Goal: Task Accomplishment & Management: Use online tool/utility

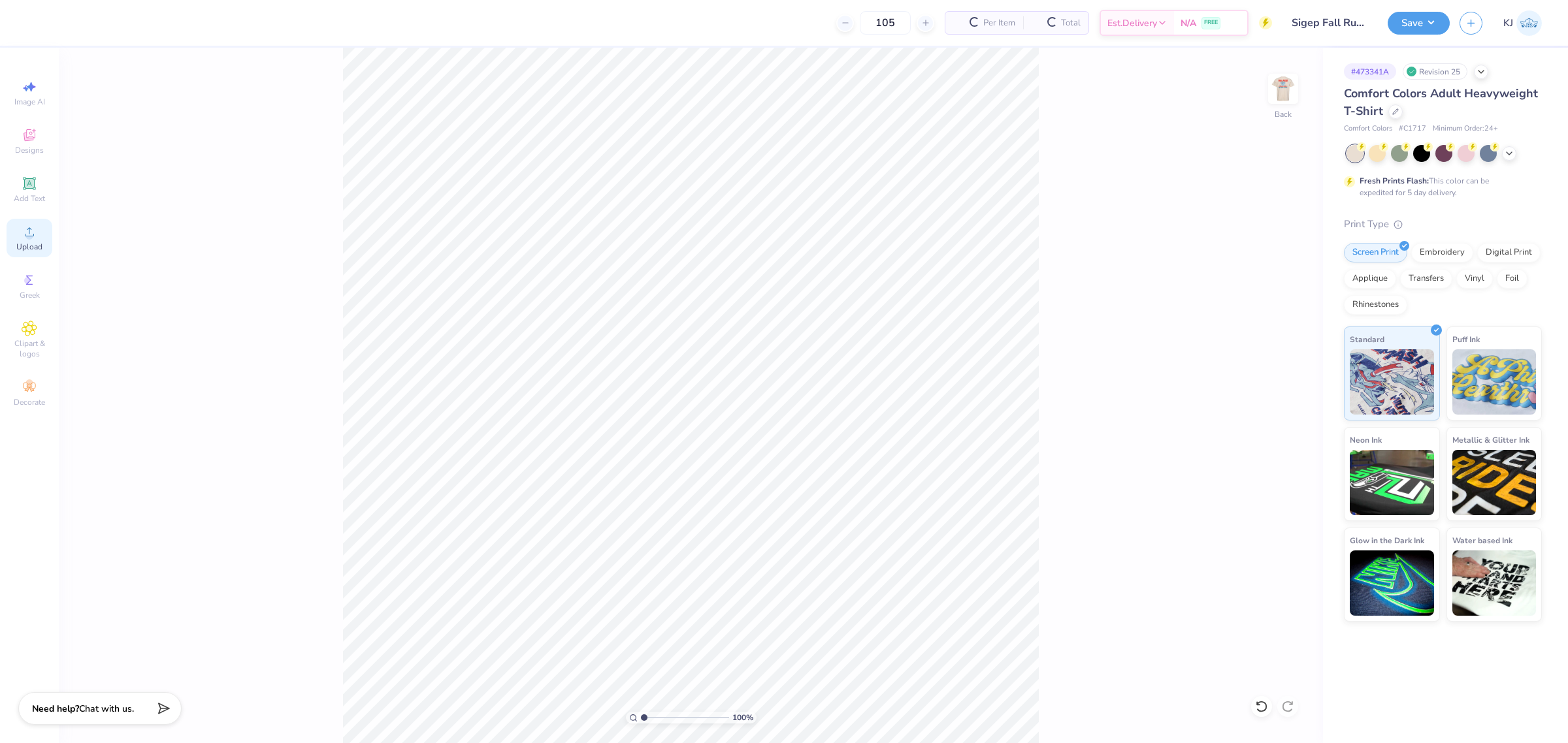
click at [37, 246] on span "Upload" at bounding box center [29, 247] width 26 height 11
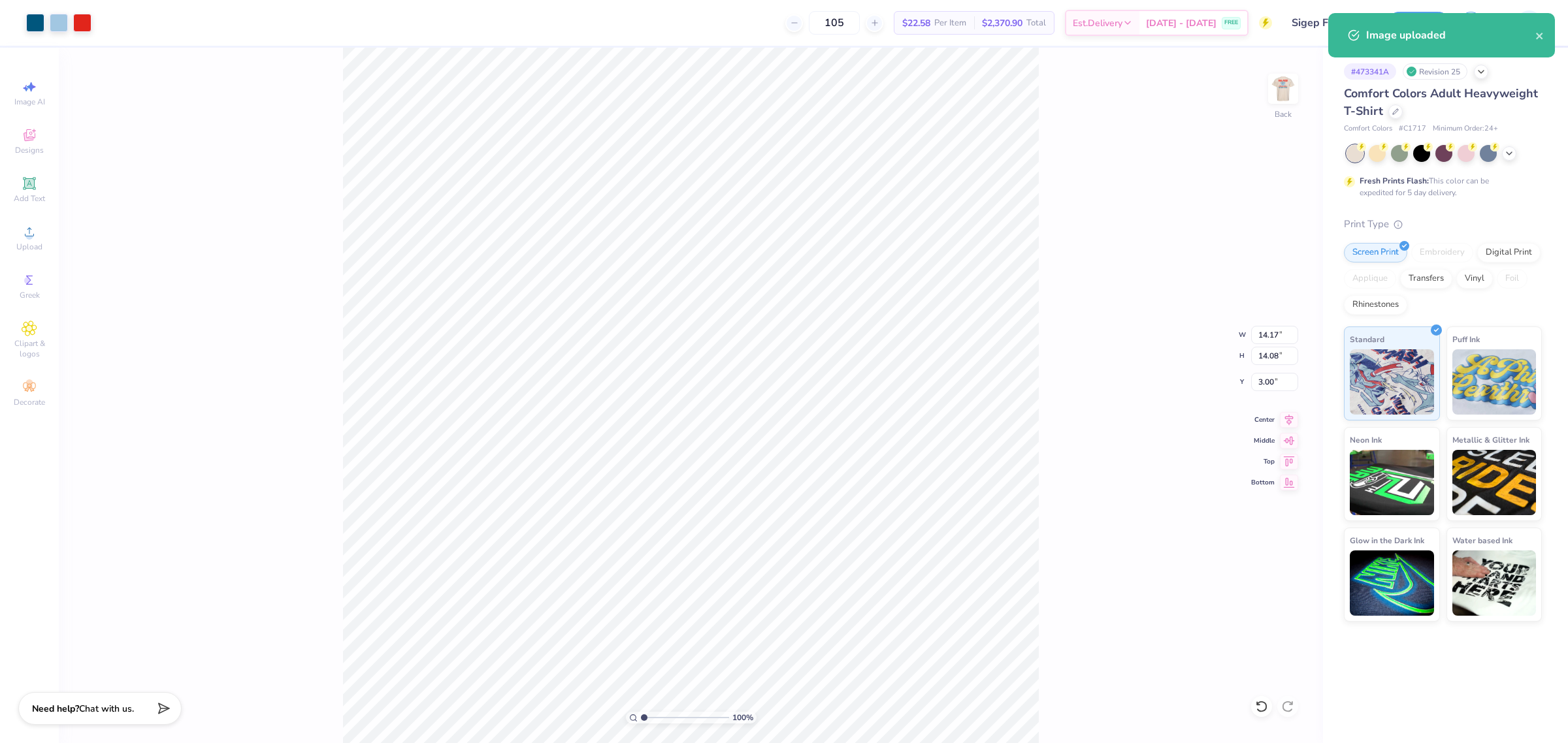
type input "3.00"
click at [1262, 343] on input "14.17" at bounding box center [1274, 335] width 47 height 19
type input "3.50"
type input "3.48"
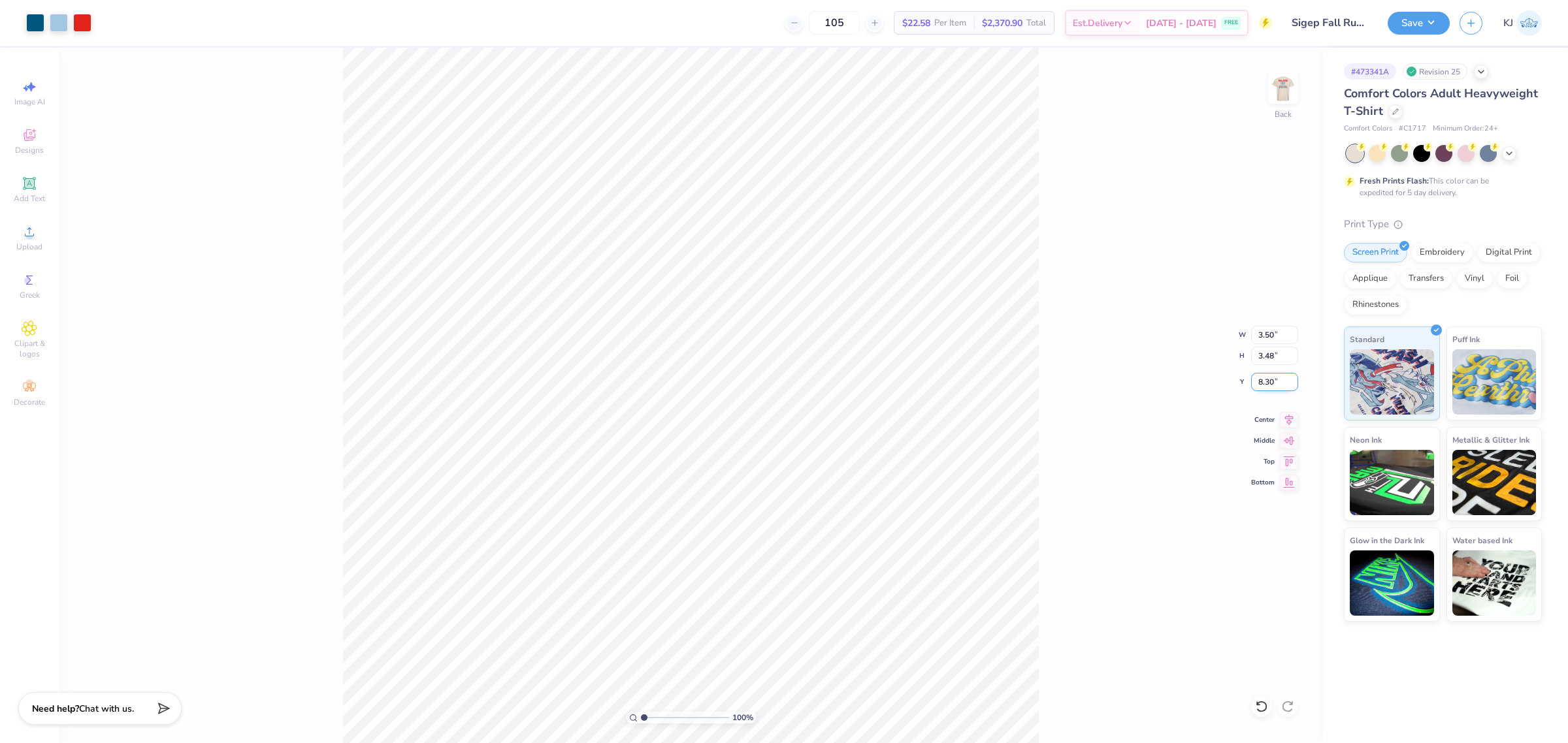
click at [1266, 386] on input "8.30" at bounding box center [1274, 382] width 47 height 19
type input "3.00"
click at [1099, 325] on div "100 % Back W 3.50 3.50 " H 3.48 3.48 " Y 3.00 3.00 " Center Middle Top Bottom" at bounding box center [691, 395] width 1264 height 695
click at [338, 236] on div "100 % Back" at bounding box center [691, 395] width 1264 height 695
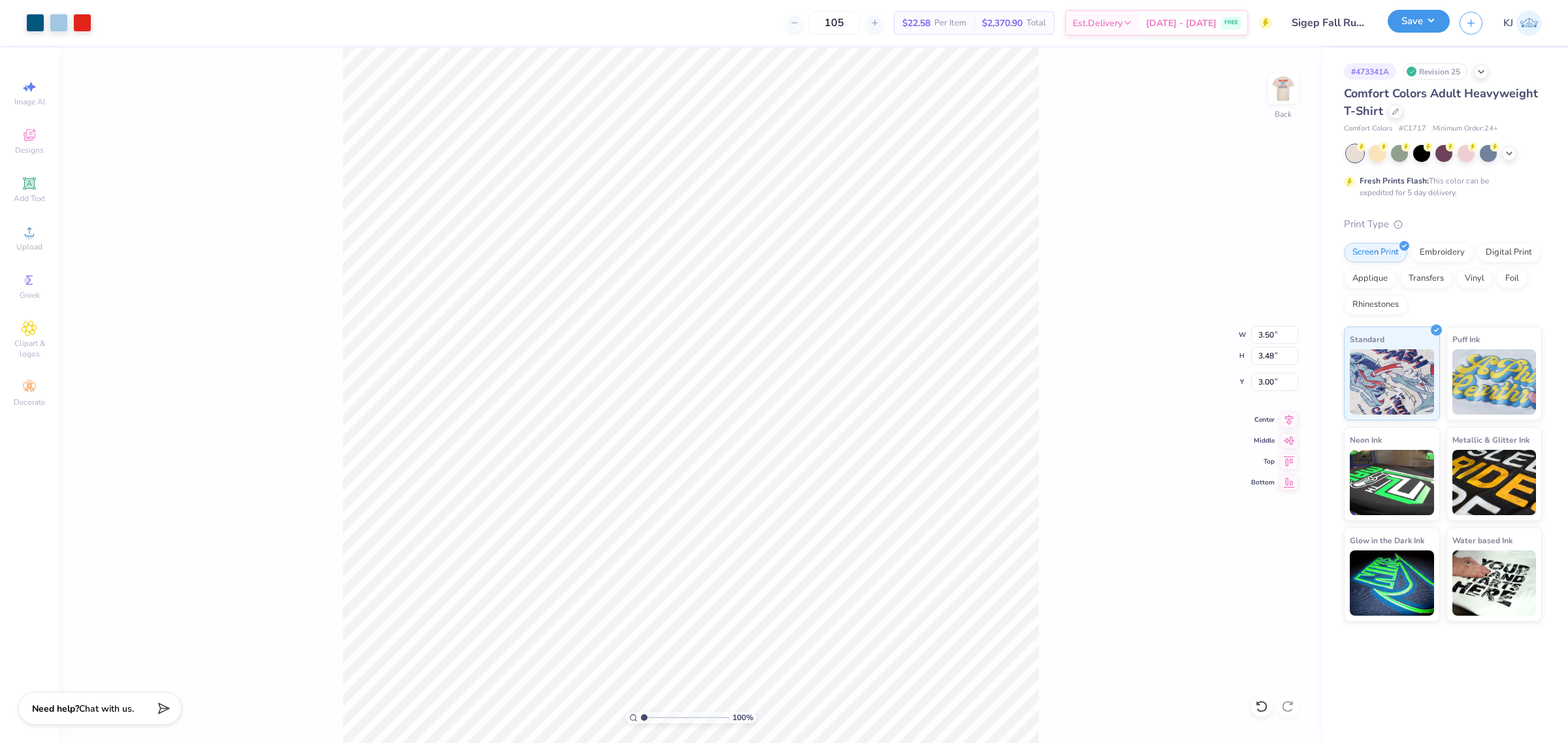
click at [1436, 26] on button "Save" at bounding box center [1419, 21] width 62 height 23
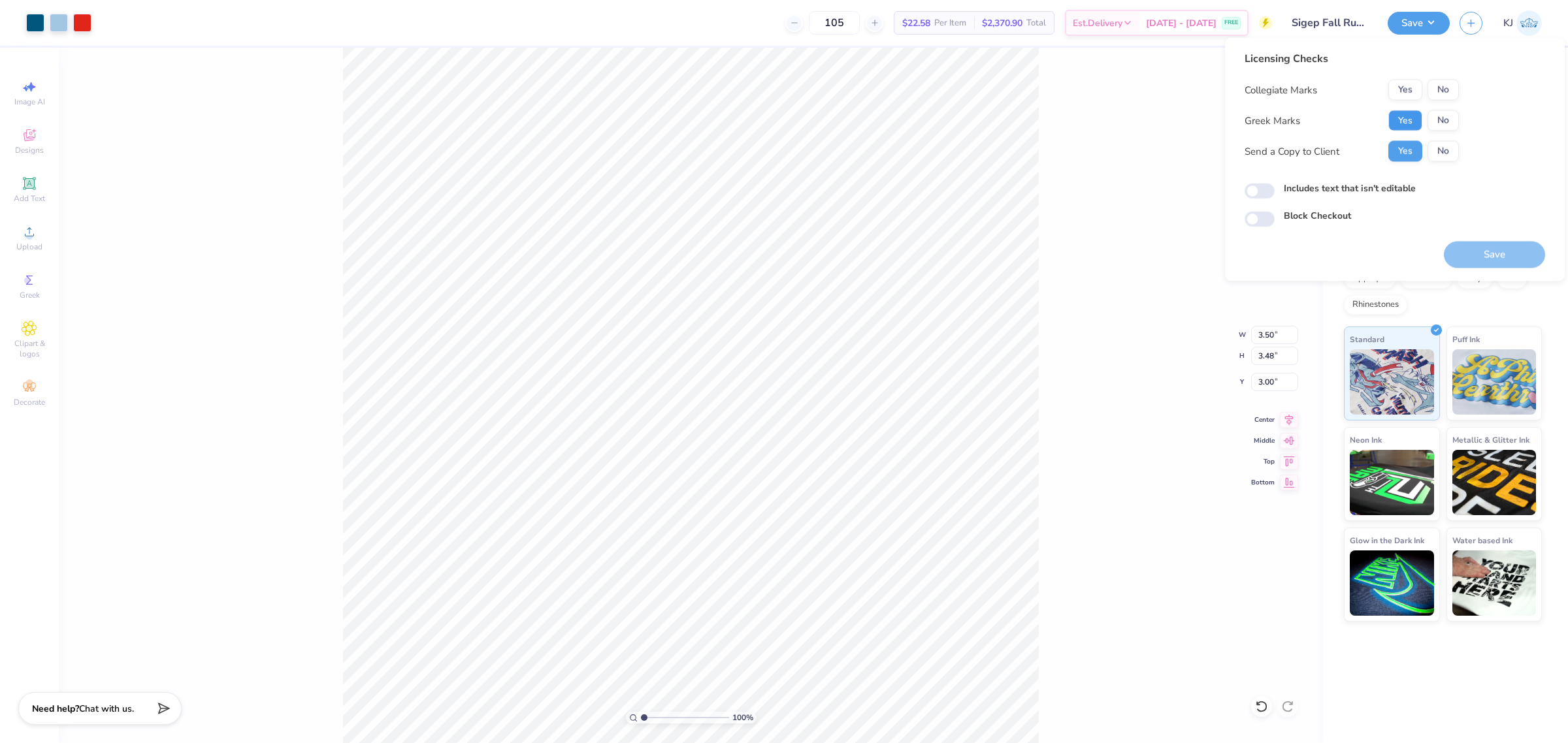
click at [1406, 116] on button "Yes" at bounding box center [1405, 120] width 34 height 21
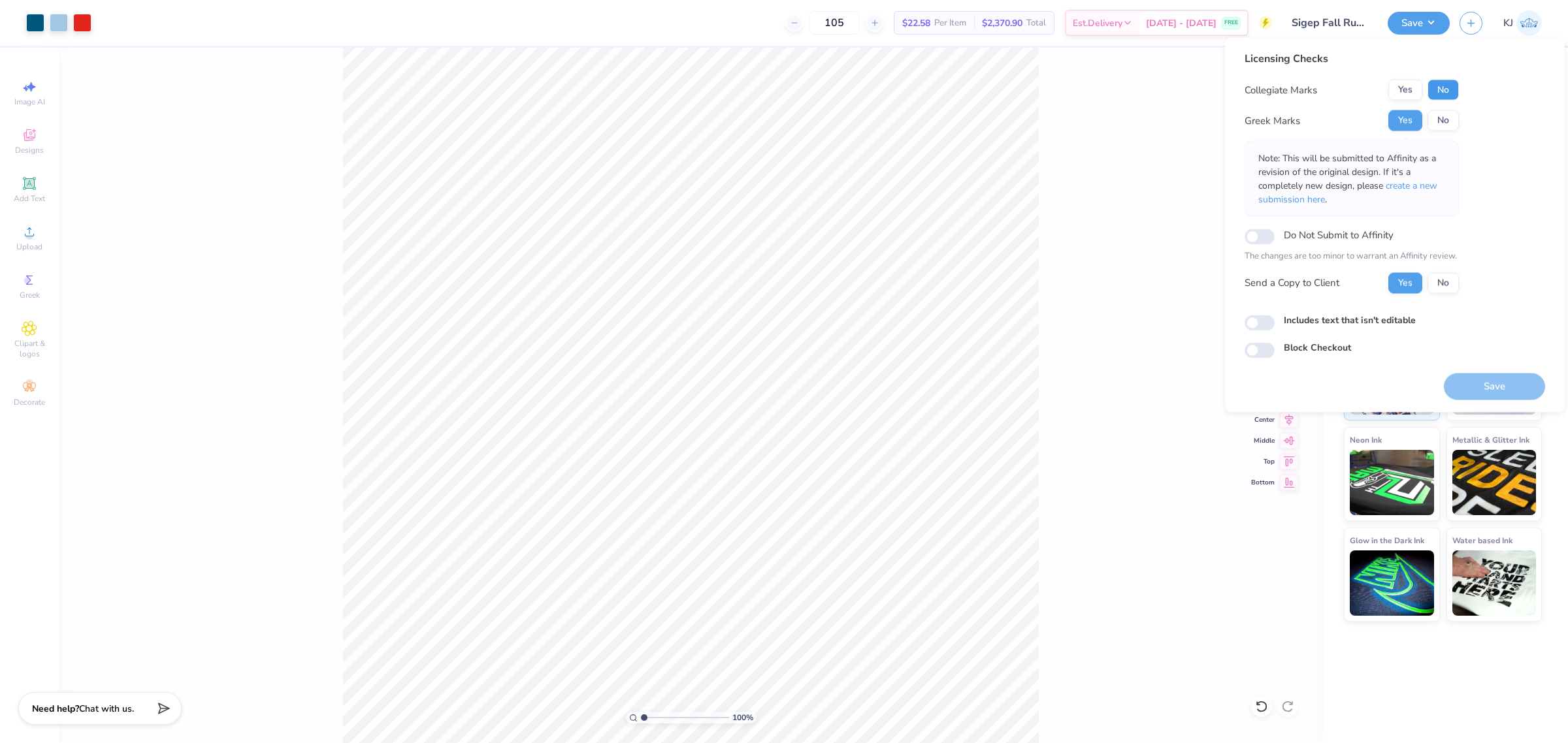
click at [1445, 86] on button "No" at bounding box center [1443, 90] width 31 height 21
click at [1486, 384] on button "Save" at bounding box center [1494, 386] width 101 height 27
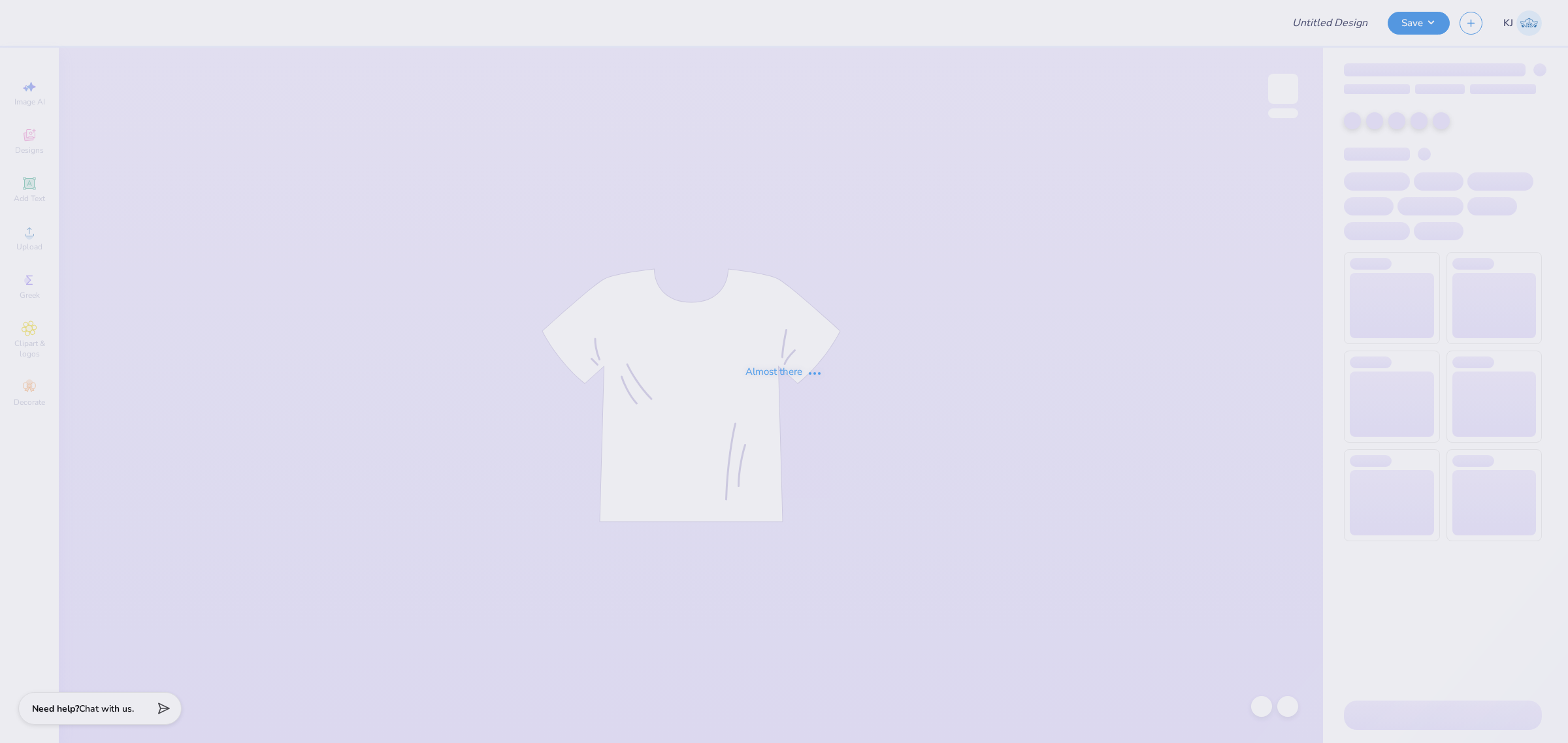
type input "TRI SIG FALL DROP 2025"
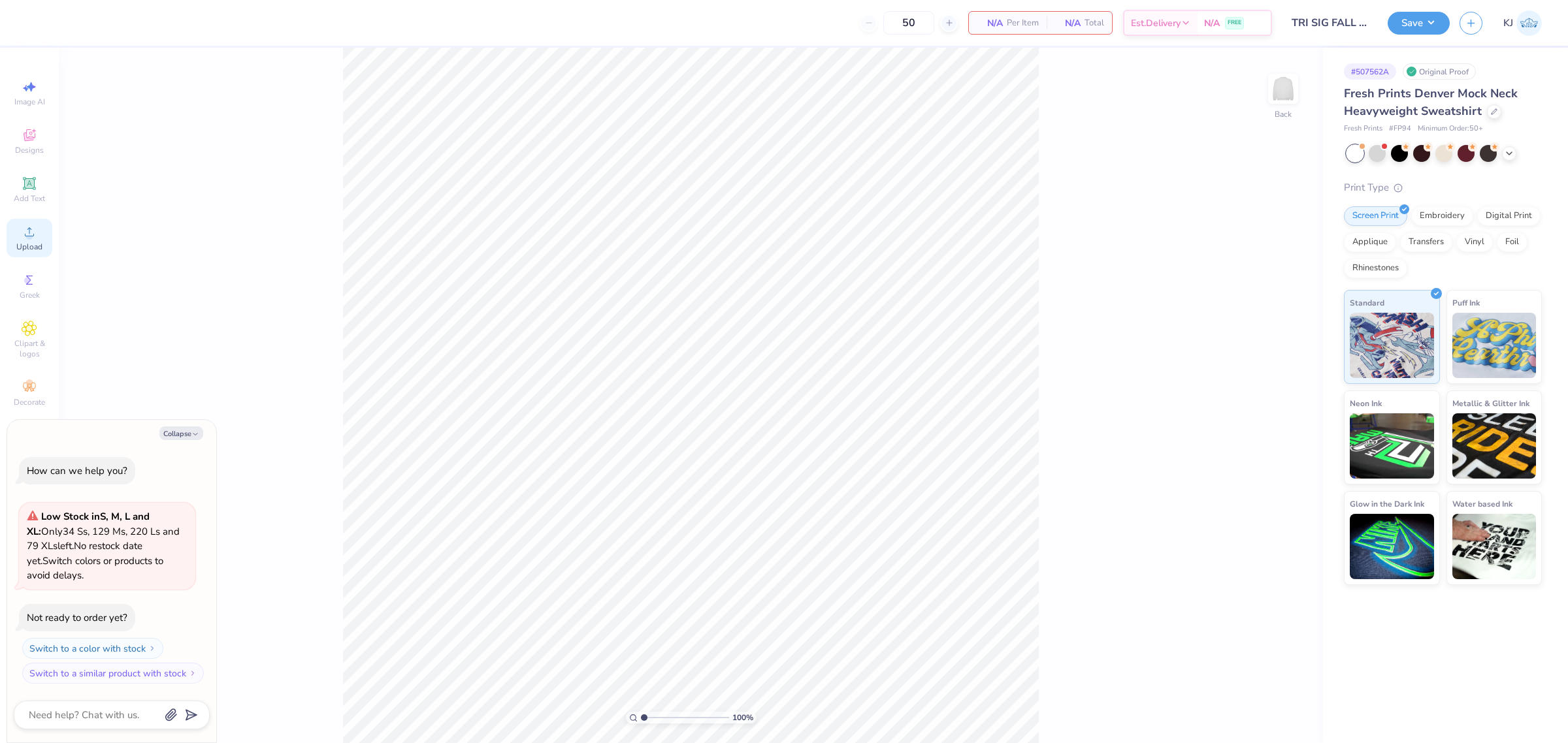
click at [30, 238] on circle at bounding box center [29, 236] width 7 height 7
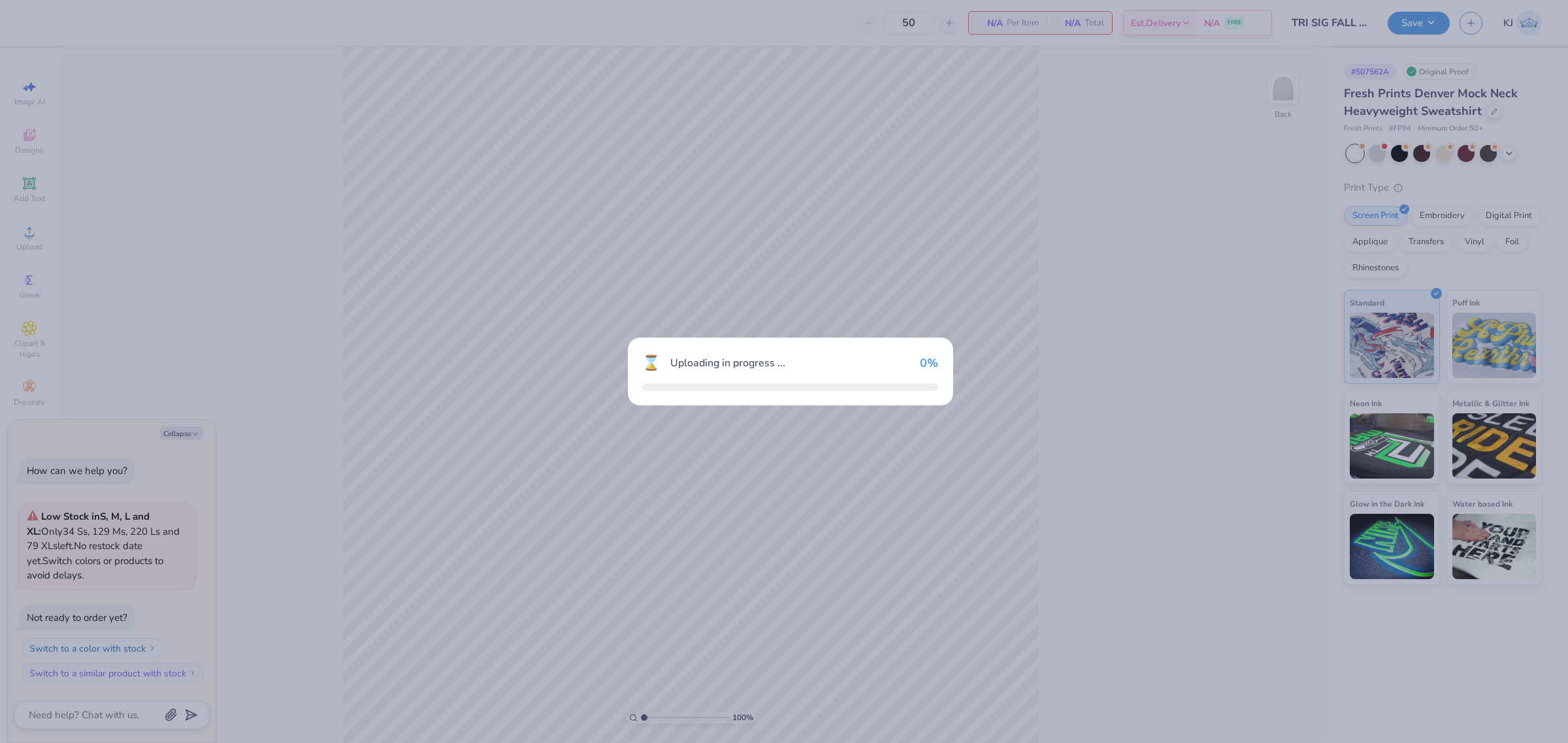
type textarea "x"
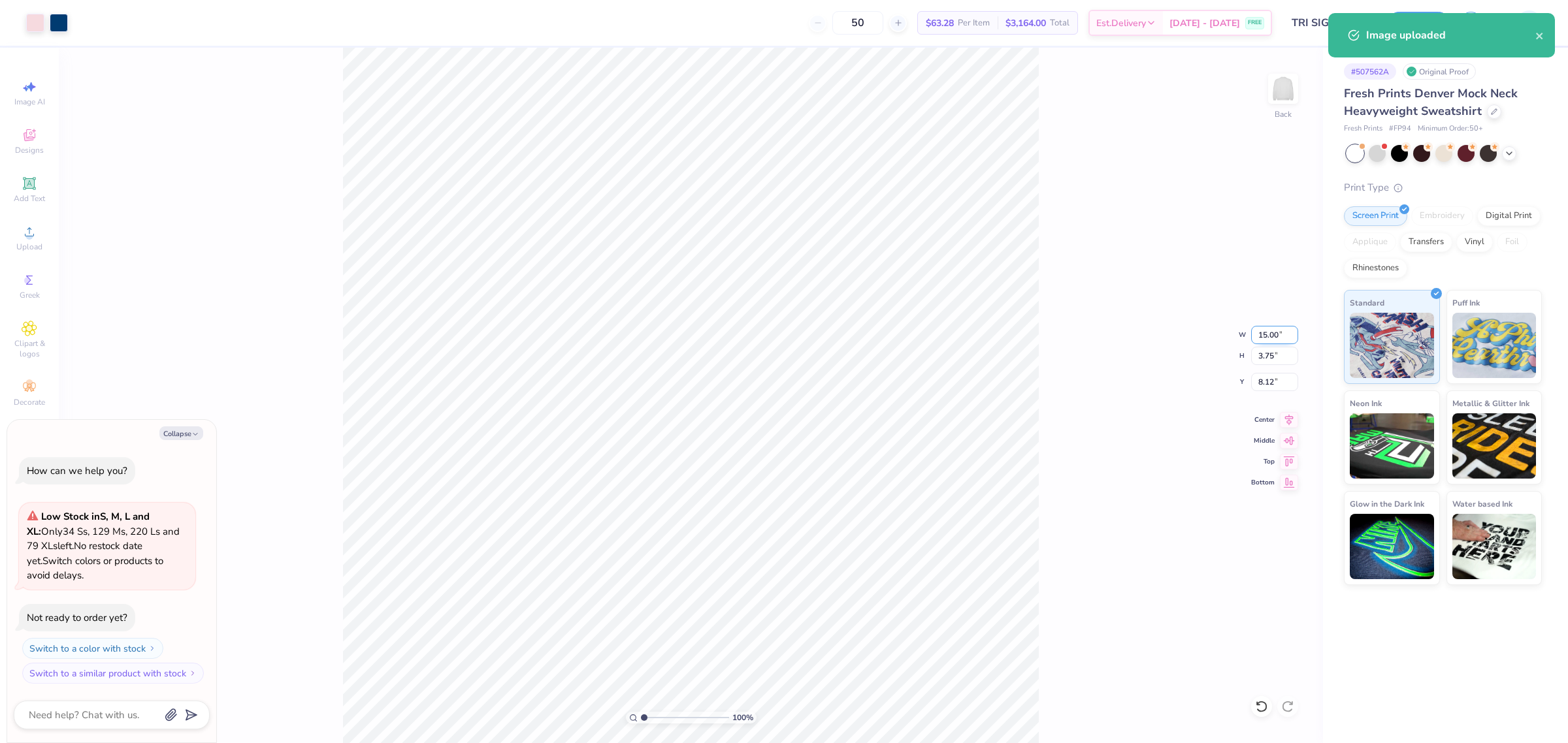
click at [1268, 338] on input "15.00" at bounding box center [1274, 335] width 47 height 19
type input "12"
click at [1262, 378] on input "8.12" at bounding box center [1274, 382] width 47 height 19
type textarea "x"
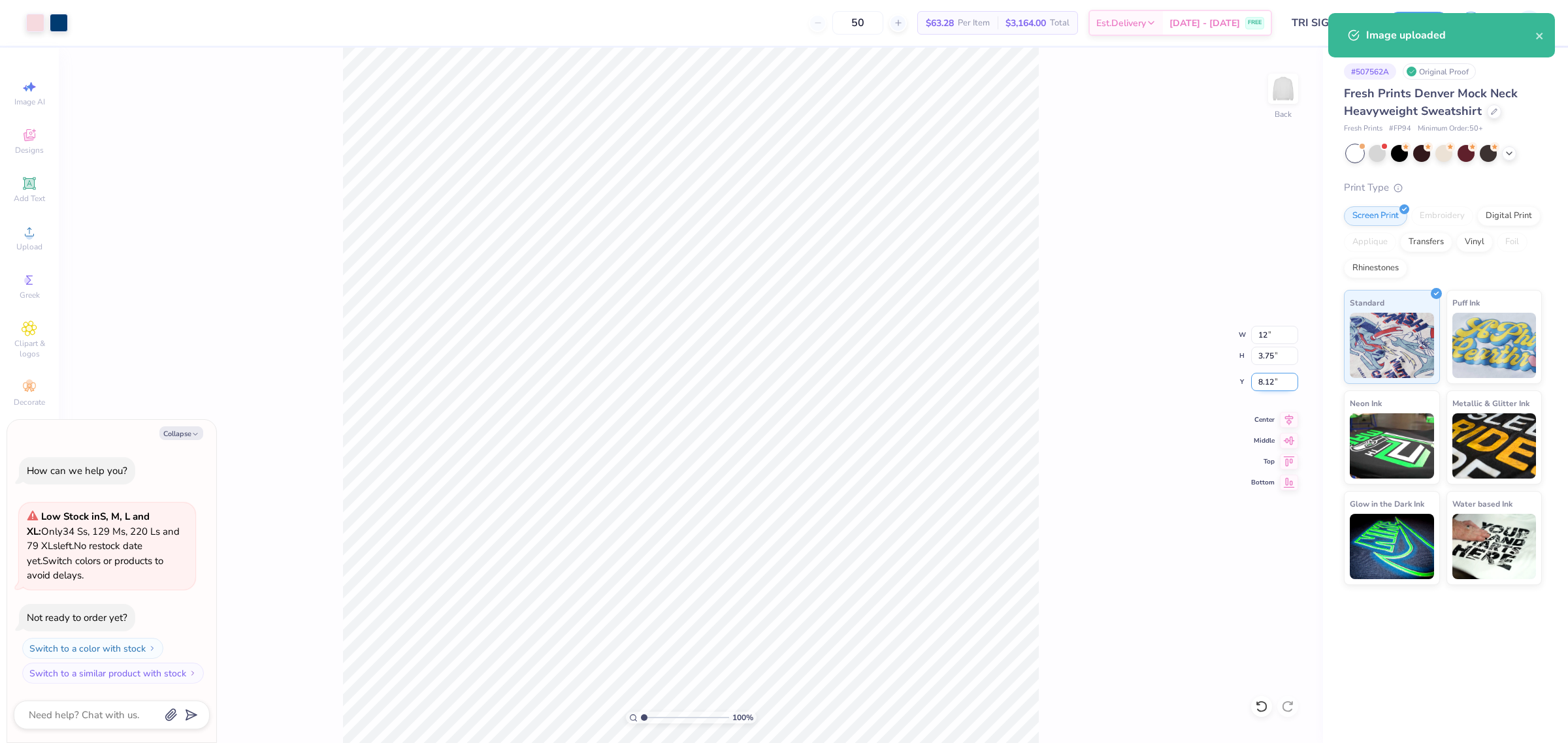
type input "12.00"
type input "3.00"
click at [1262, 378] on input "8.50" at bounding box center [1274, 382] width 47 height 19
type input "3"
type textarea "x"
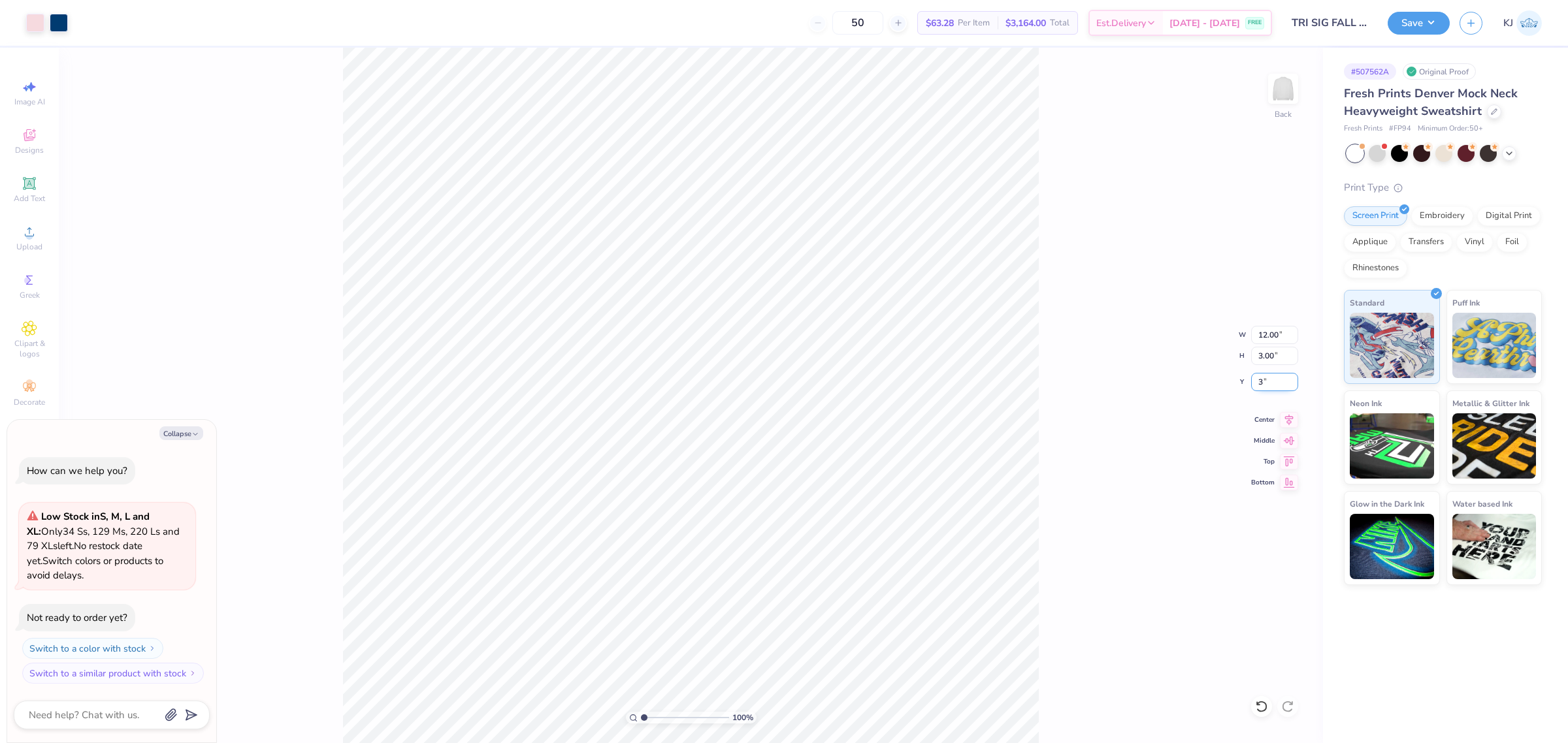
type input "3.00"
click at [1154, 291] on div "100 % Back W 12.00 12.00 " H 3.00 3.00 " Y 3.00 3.00 " Center Middle Top Bottom" at bounding box center [691, 395] width 1264 height 695
click at [180, 432] on button "Collapse" at bounding box center [181, 433] width 44 height 14
type textarea "x"
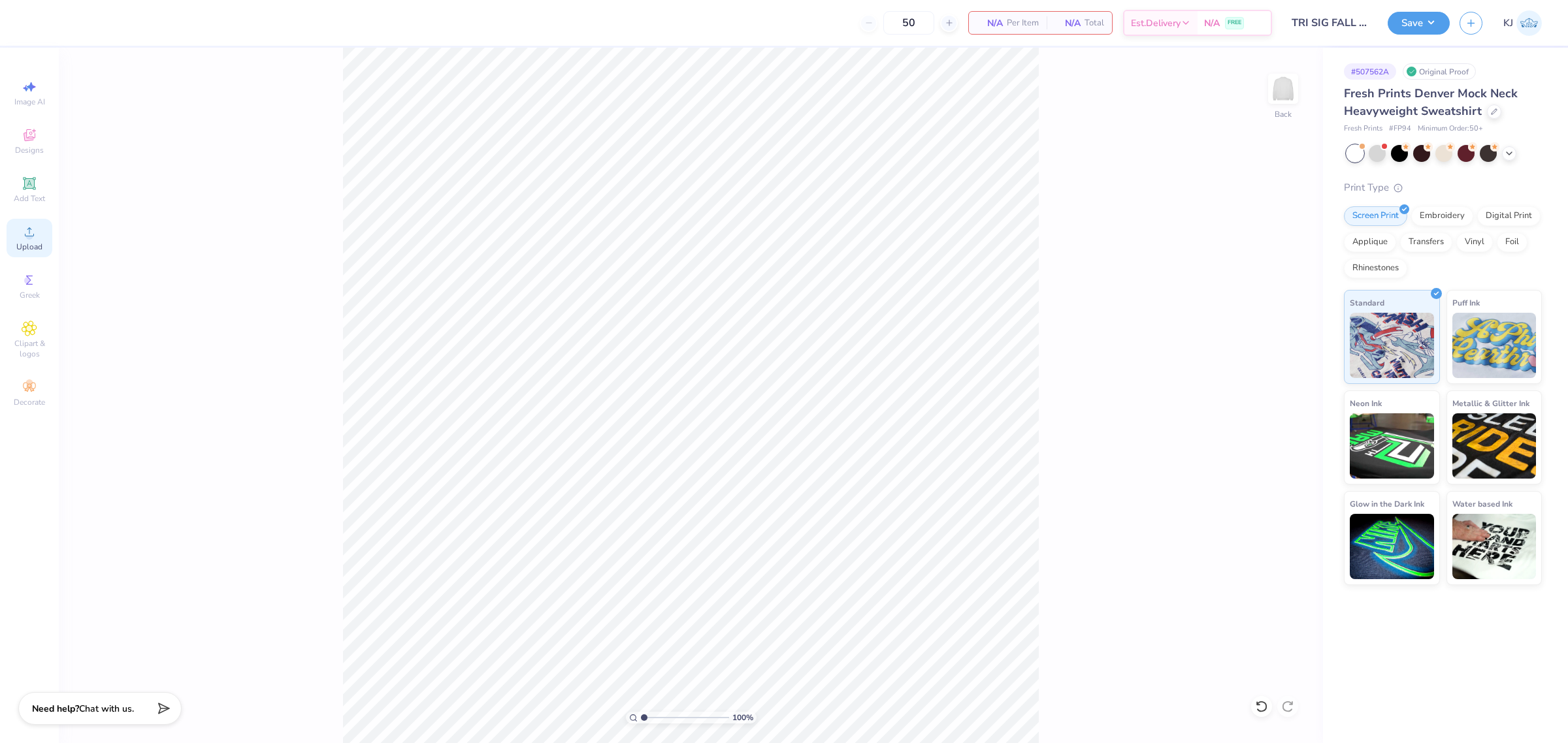
click at [35, 236] on icon at bounding box center [29, 232] width 16 height 16
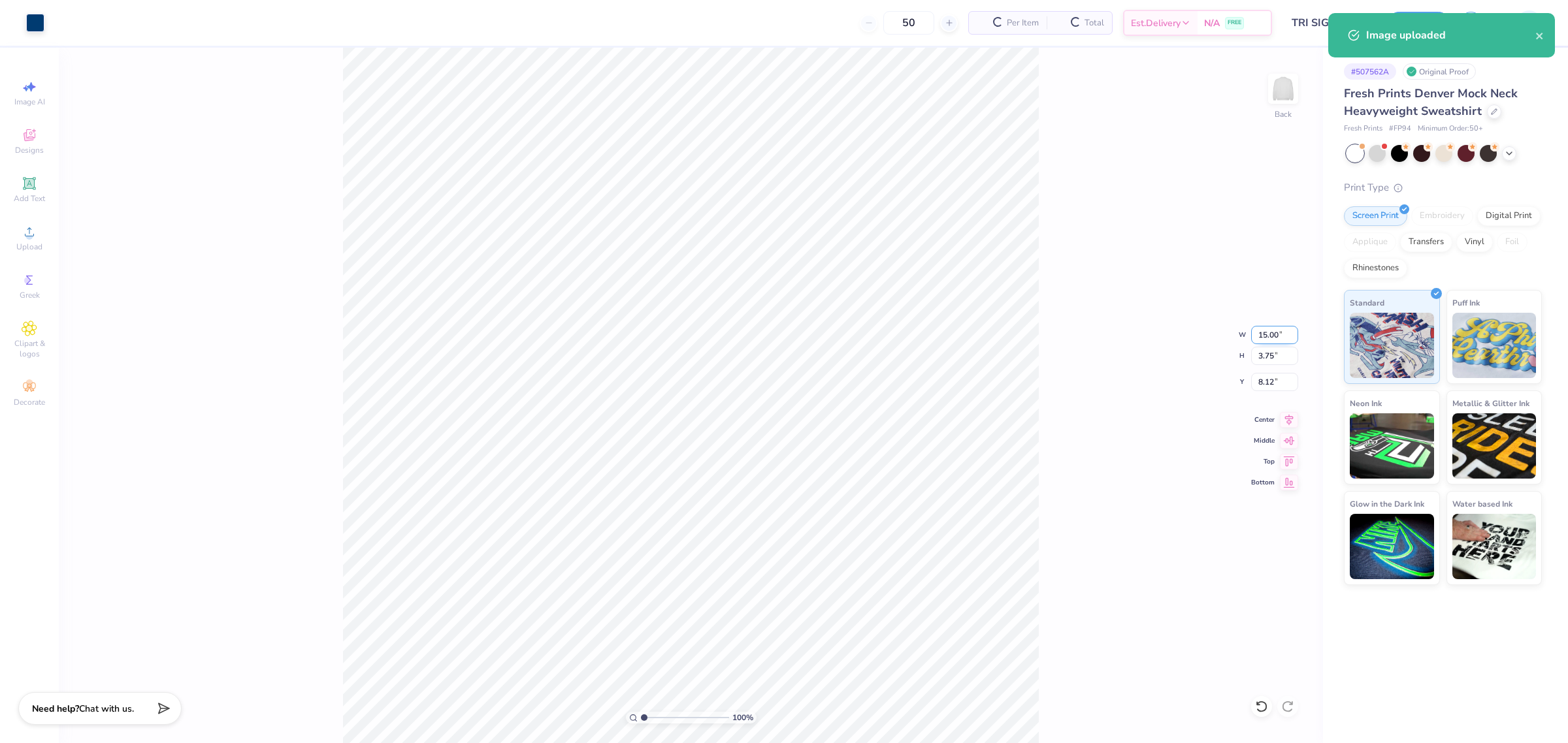
click at [1271, 337] on input "15.00" at bounding box center [1274, 335] width 47 height 19
type input "12.00"
type input "3.00"
click at [1262, 378] on input "8.50" at bounding box center [1274, 382] width 47 height 19
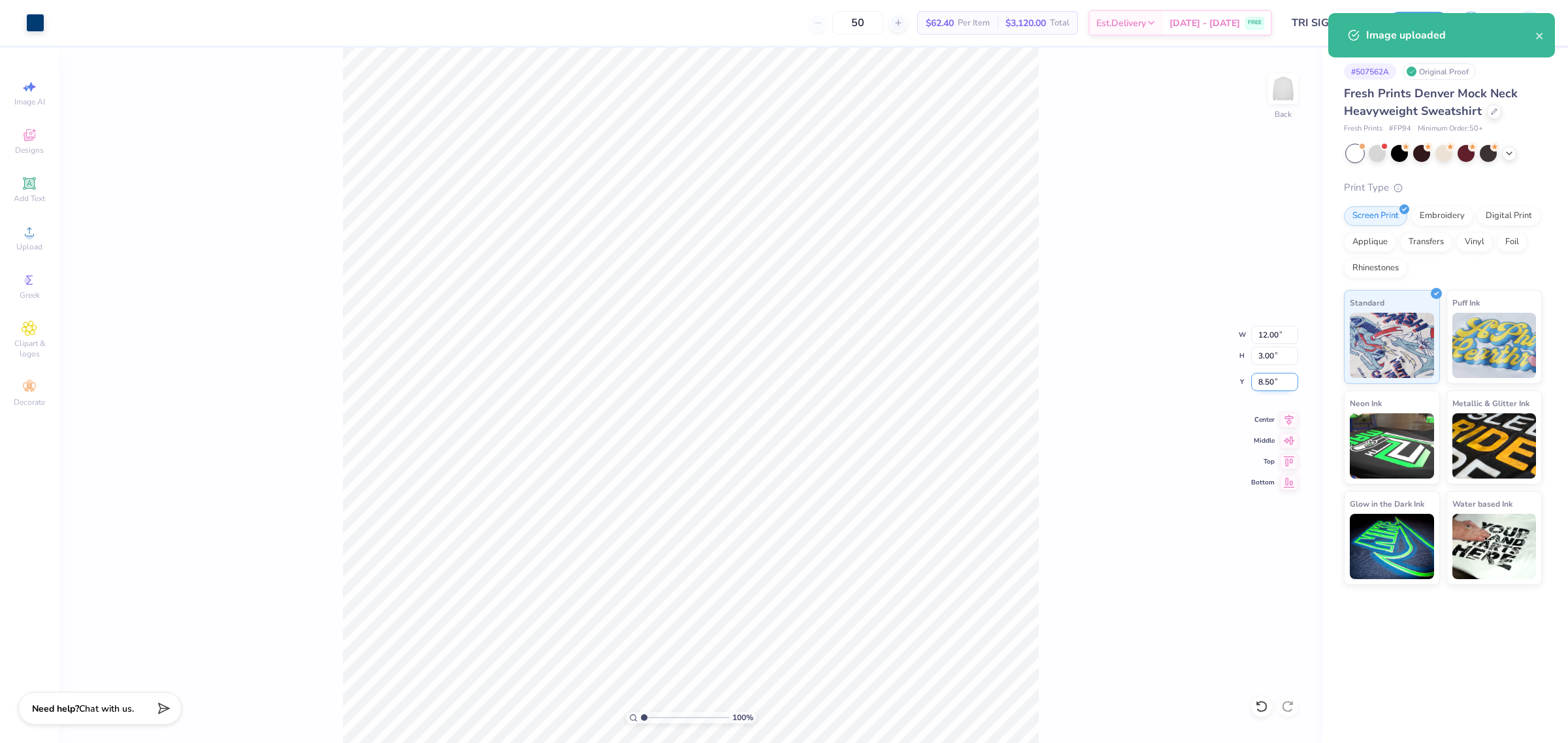
click at [1262, 378] on input "8.50" at bounding box center [1274, 382] width 47 height 19
type input "3.00"
click at [1106, 510] on div "100 % Back W 12.00 12.00 " H 3.00 3.00 " Y 3.00 3.00 " Center Middle Top Bottom" at bounding box center [691, 395] width 1264 height 695
click at [1432, 23] on button "Save" at bounding box center [1419, 21] width 62 height 23
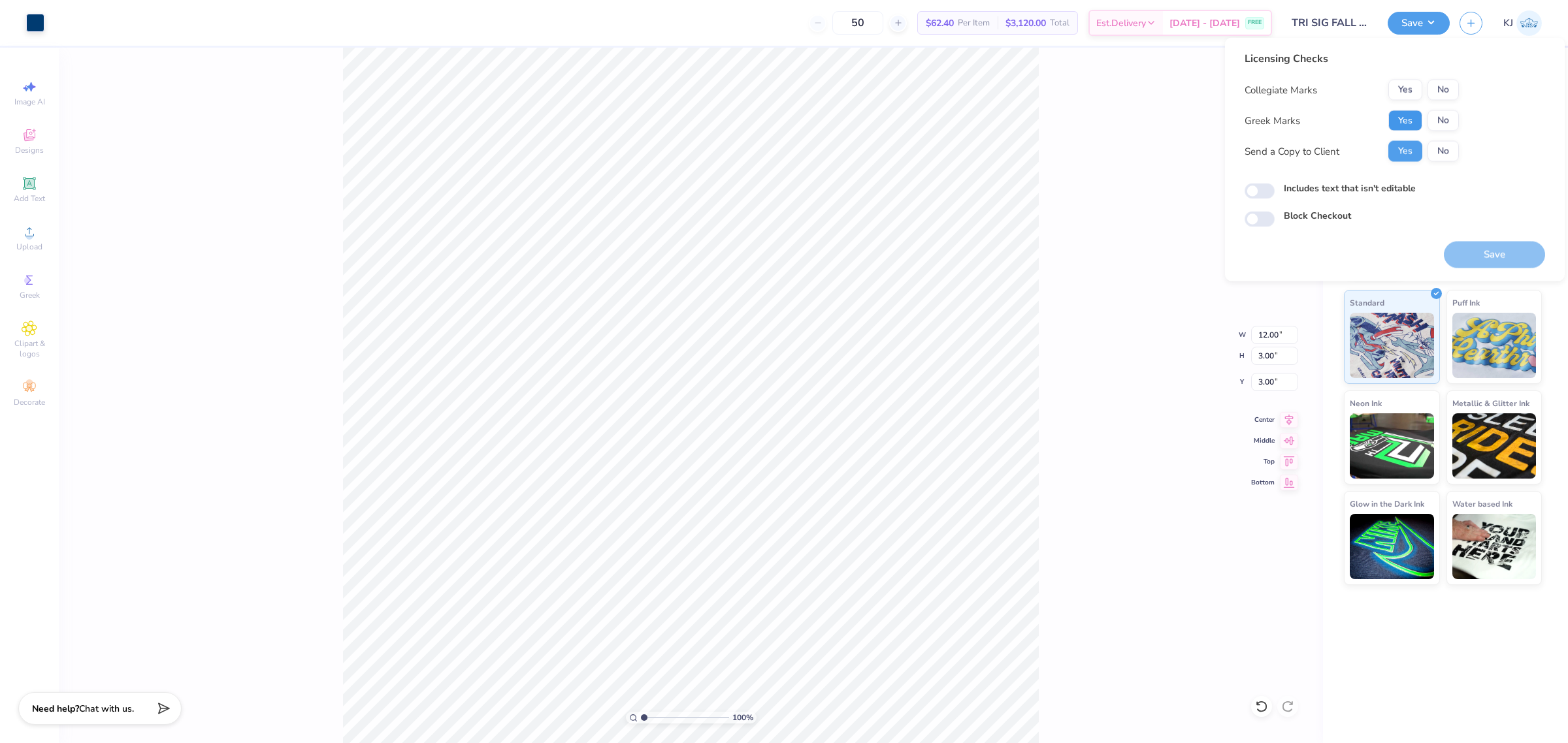
click at [1401, 122] on button "Yes" at bounding box center [1405, 120] width 34 height 21
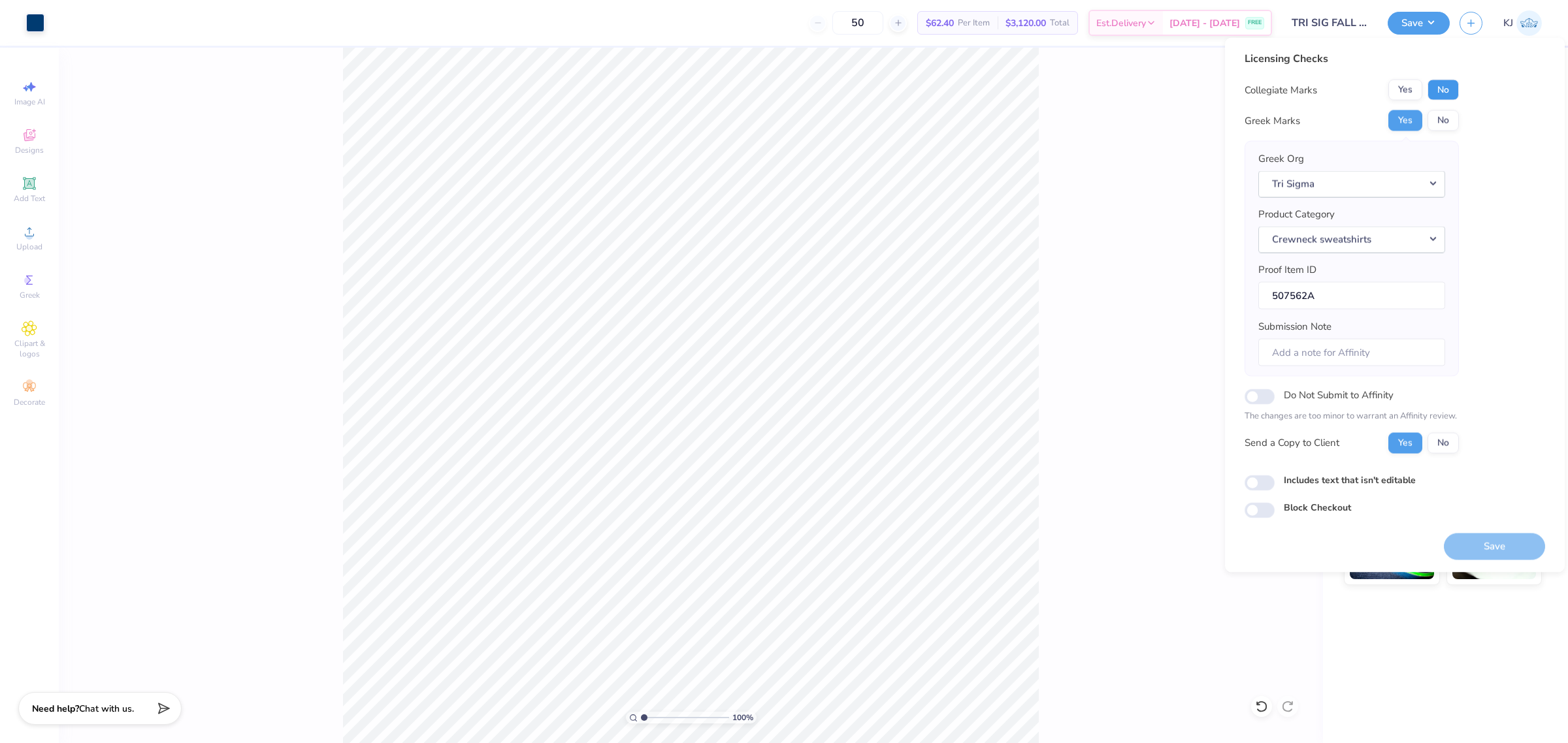
click at [1432, 93] on button "No" at bounding box center [1443, 90] width 31 height 21
click at [1497, 550] on button "Save" at bounding box center [1494, 546] width 101 height 27
type textarea "x"
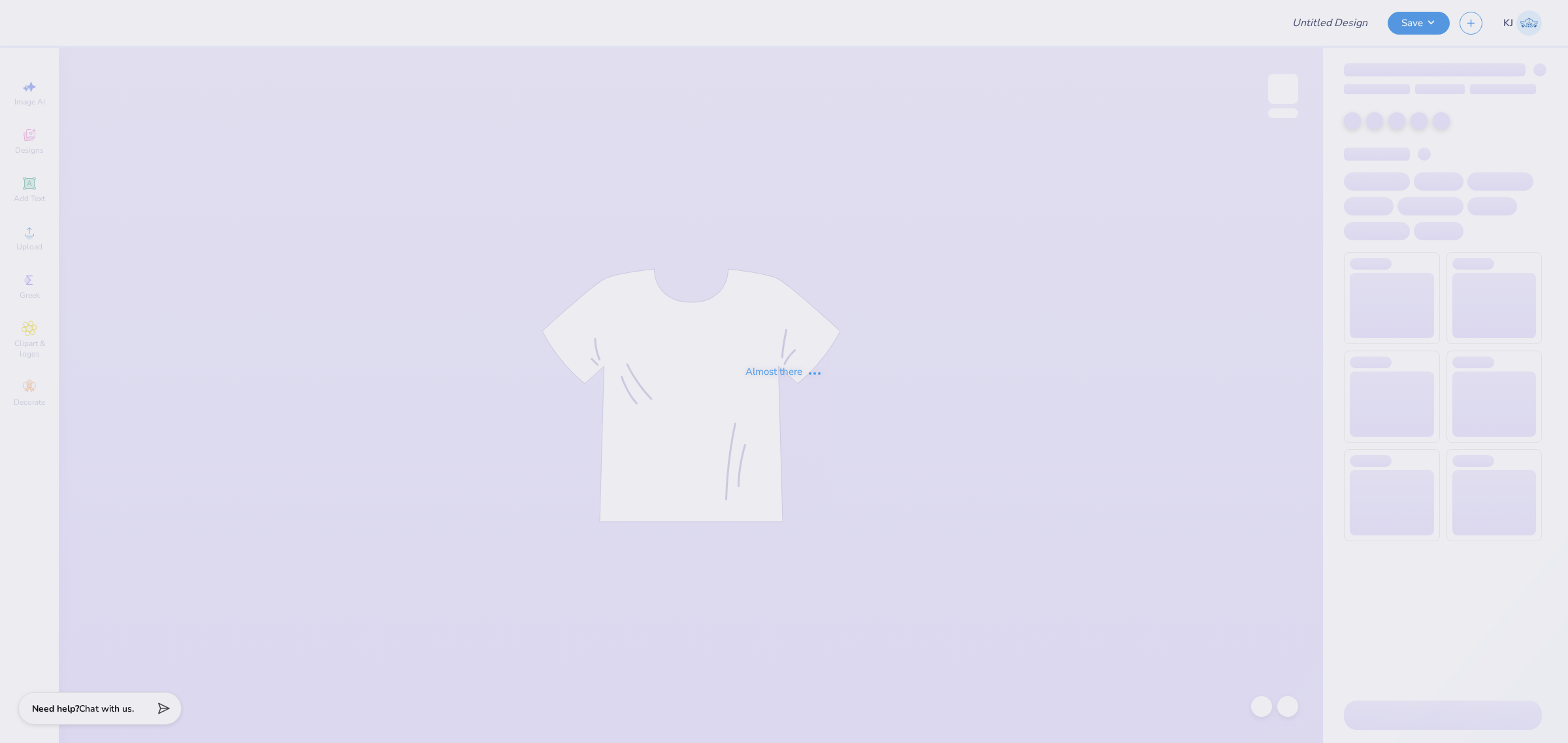
type input "TRI SIG FALL DROP 2025"
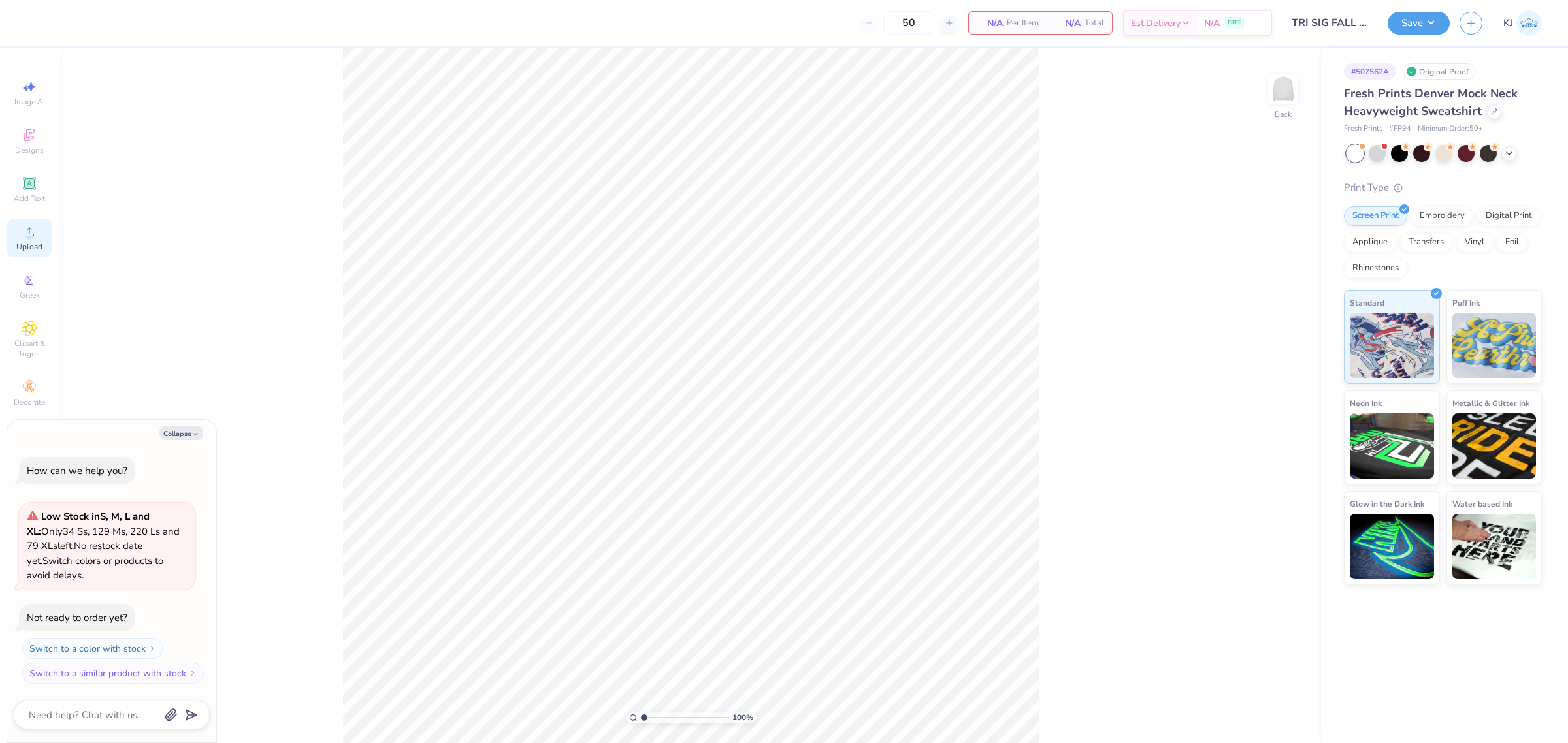
click at [21, 242] on span "Upload" at bounding box center [29, 247] width 26 height 11
type textarea "x"
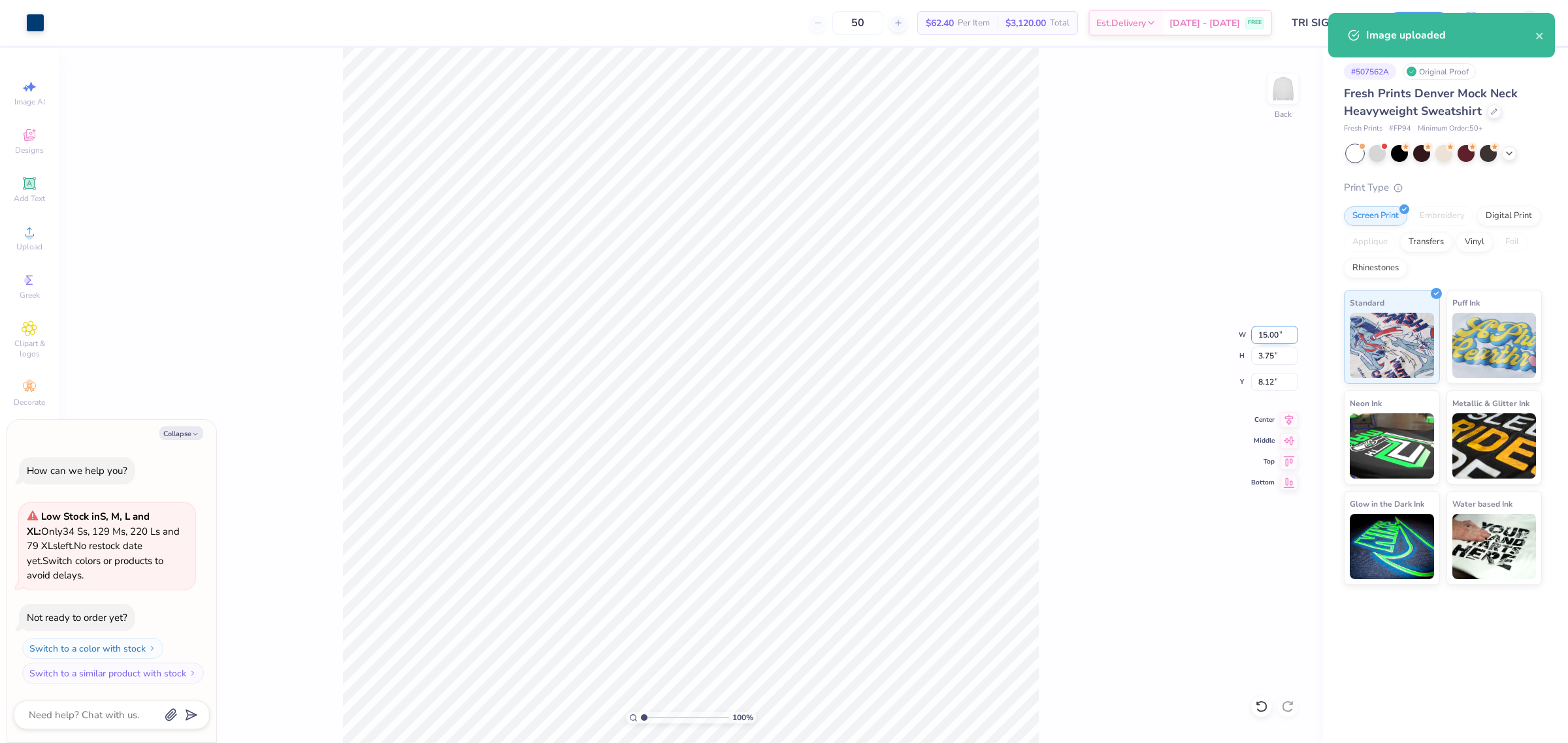
click at [1258, 336] on input "15.00" at bounding box center [1274, 335] width 47 height 19
type input "12"
type textarea "x"
type input "12.00"
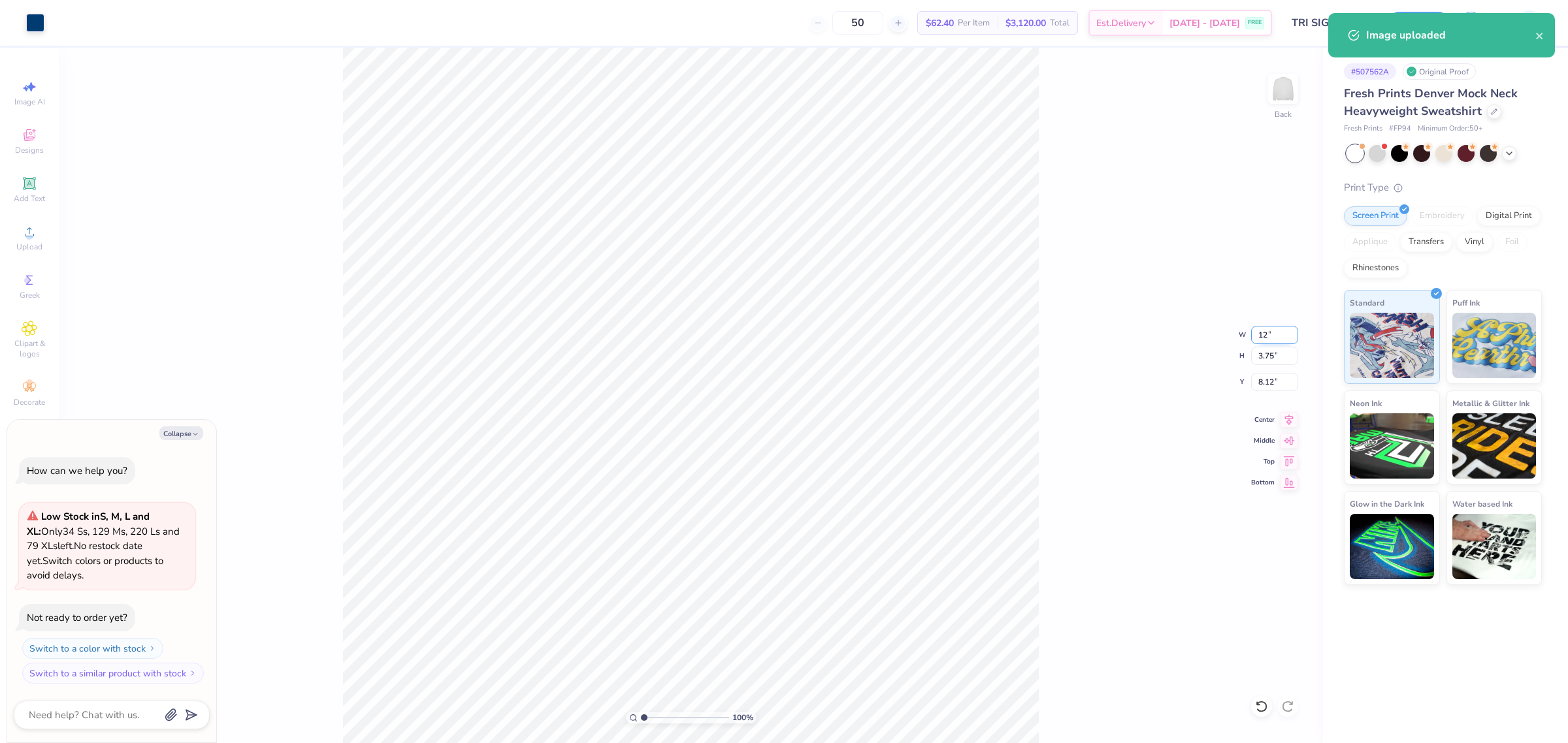
type input "3.00"
click at [1258, 376] on input "8.50" at bounding box center [1274, 382] width 47 height 19
type input "3"
type textarea "x"
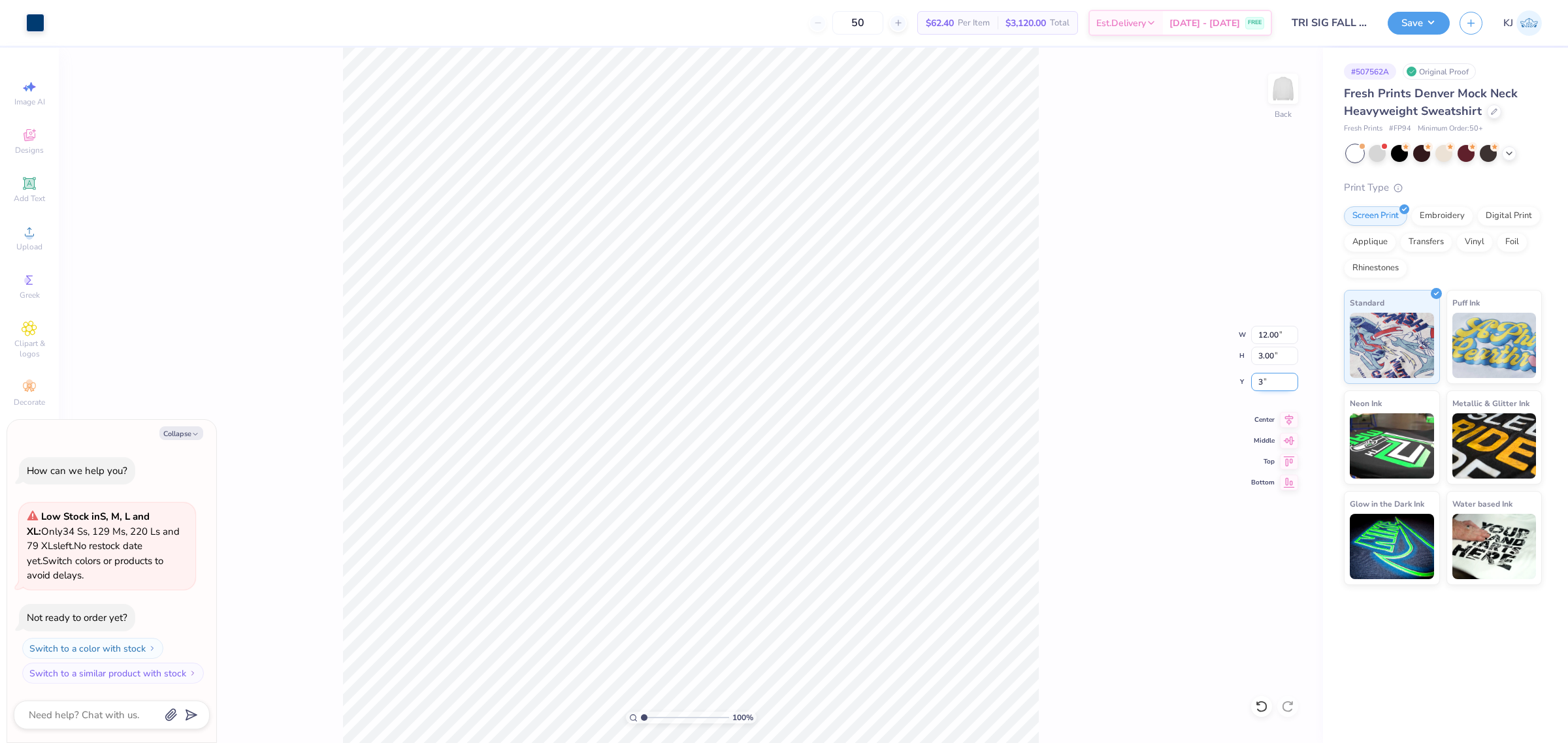
type input "3.00"
click at [1100, 513] on div "100 % Back W 12.00 12.00 " H 3.00 3.00 " Y 3.00 3.00 " Center Middle Top Bottom" at bounding box center [691, 395] width 1264 height 695
click at [1430, 25] on button "Save" at bounding box center [1419, 21] width 62 height 23
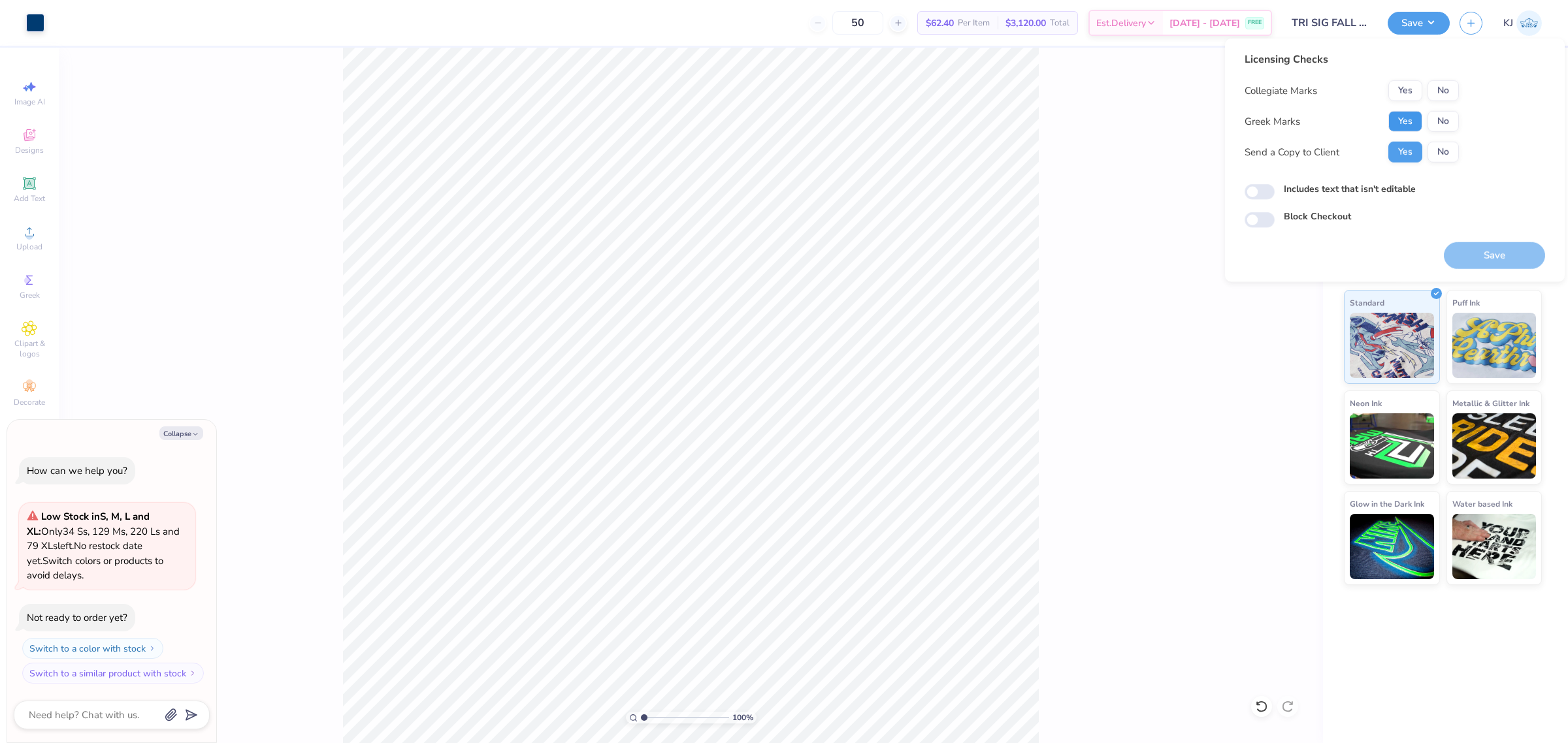
click at [1399, 116] on button "Yes" at bounding box center [1405, 121] width 34 height 21
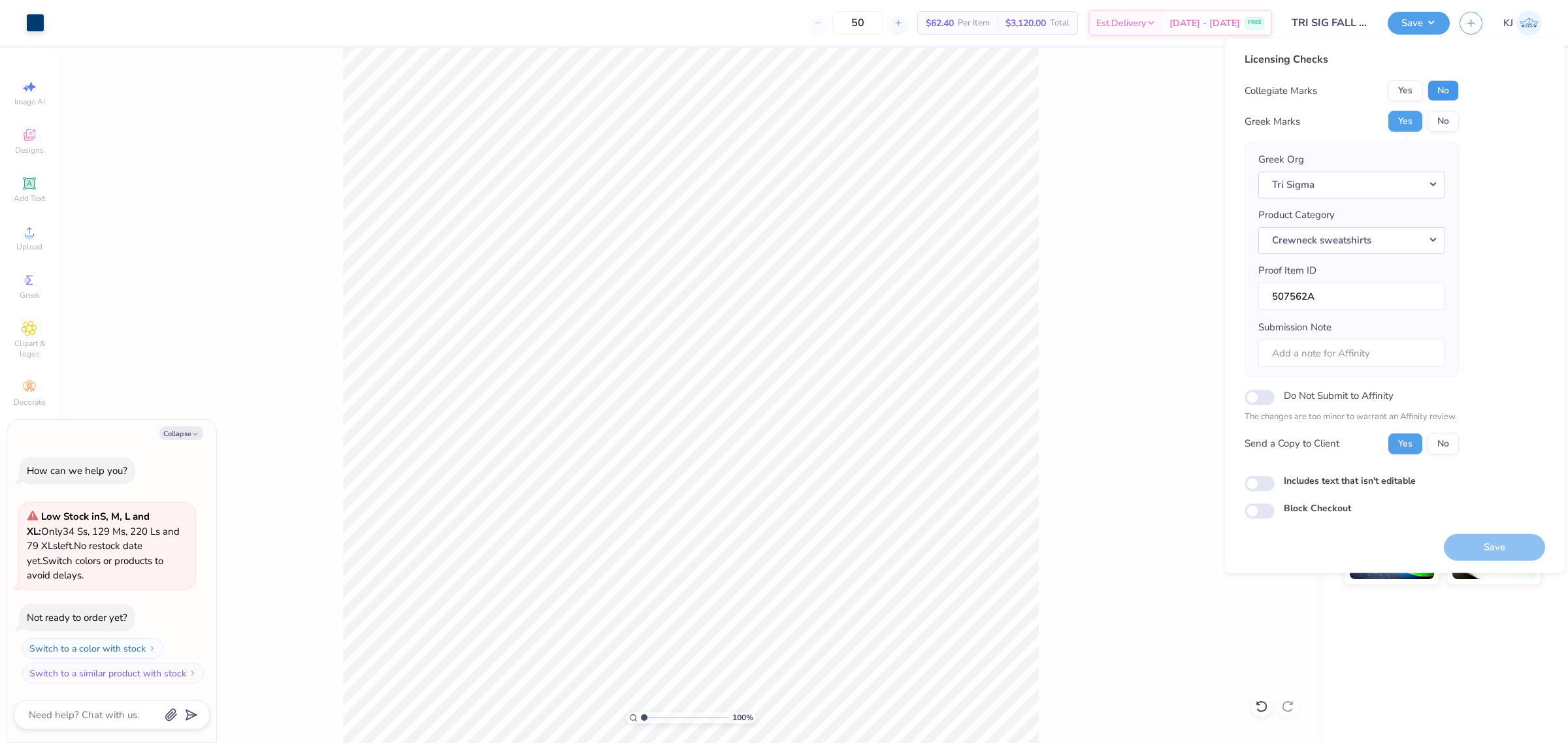
click at [1436, 90] on button "No" at bounding box center [1443, 90] width 31 height 21
click at [1474, 546] on button "Save" at bounding box center [1494, 546] width 101 height 27
type textarea "x"
